Goal: Register for event/course

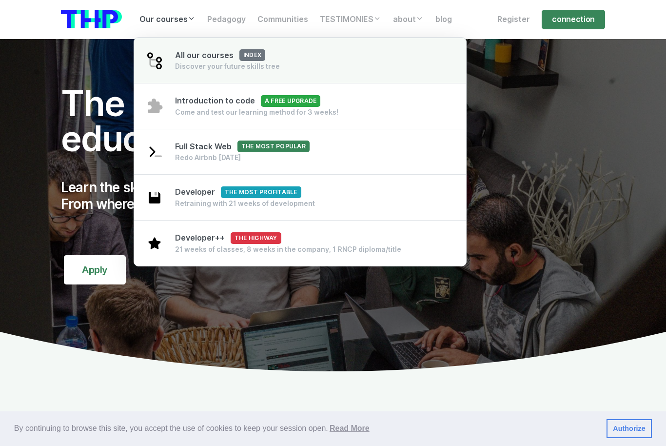
click at [219, 61] on div "All our courses Index Discover your future skills tree" at bounding box center [227, 61] width 105 height 22
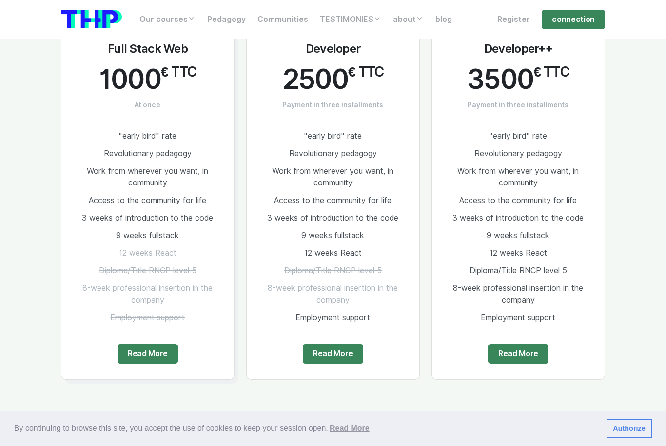
scroll to position [524, 0]
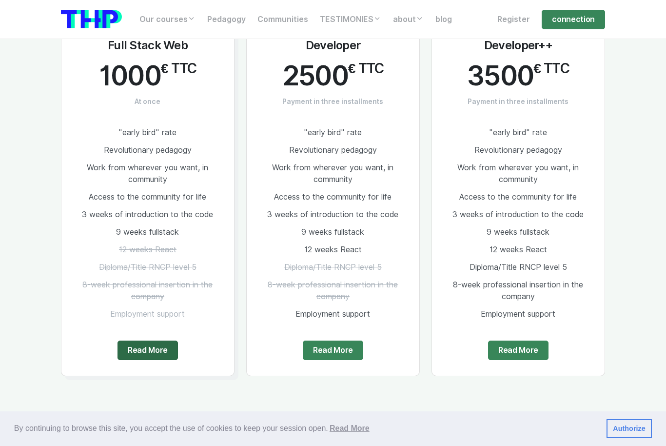
click at [147, 349] on link "Read More" at bounding box center [147, 349] width 60 height 19
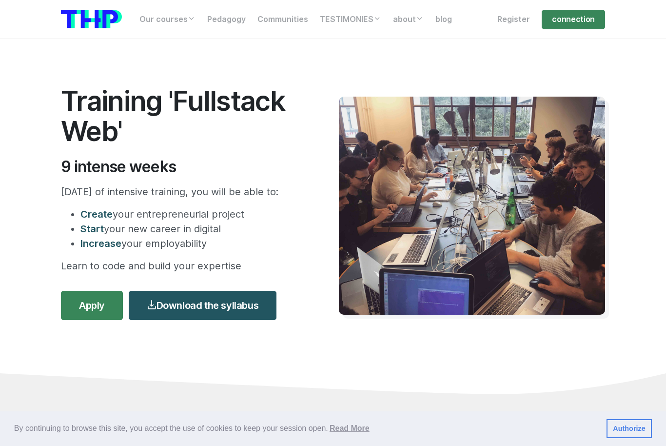
click at [639, 423] on link "Authorize" at bounding box center [628, 428] width 45 height 19
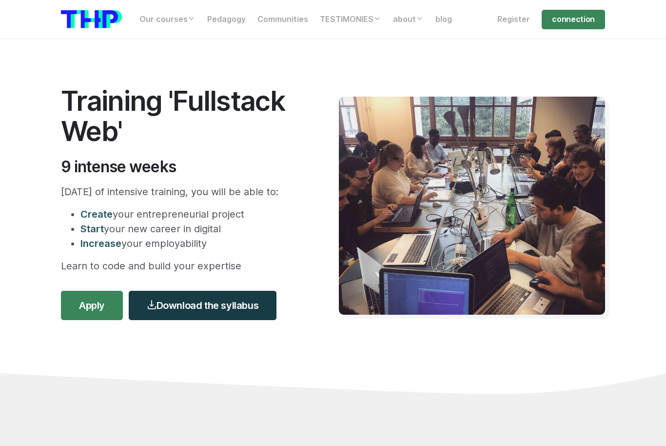
click at [187, 304] on link "Download the syllabus" at bounding box center [203, 305] width 148 height 29
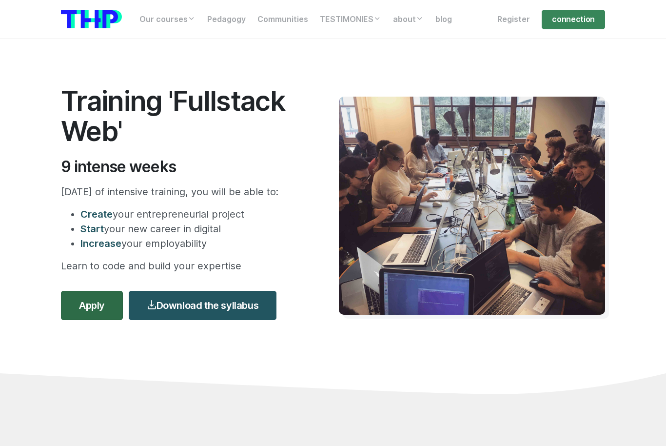
click at [91, 307] on link "Apply" at bounding box center [92, 305] width 62 height 29
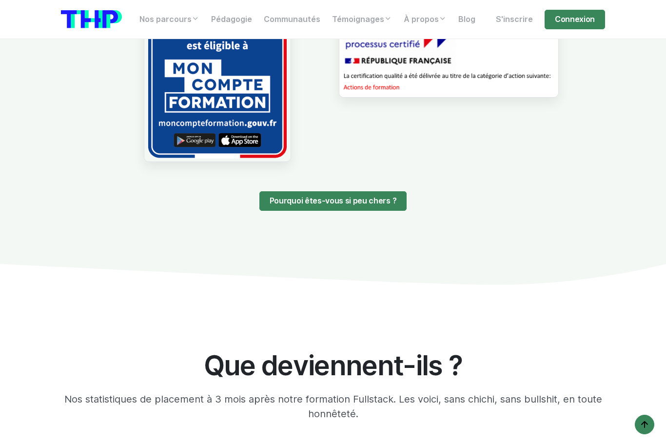
scroll to position [974, 0]
